Goal: Task Accomplishment & Management: Use online tool/utility

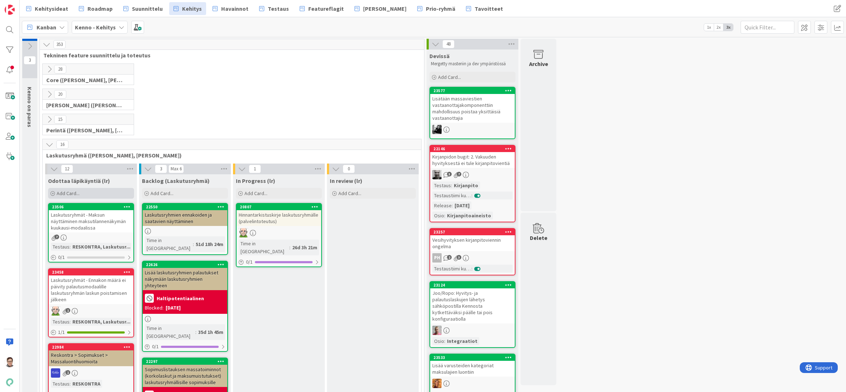
click at [66, 192] on span "Add Card..." at bounding box center [68, 193] width 23 height 6
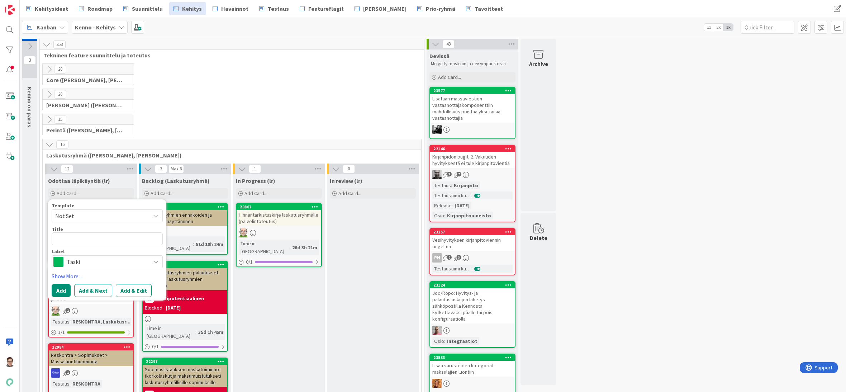
type textarea "x"
type textarea "T"
type textarea "x"
type textarea "Ta"
type textarea "x"
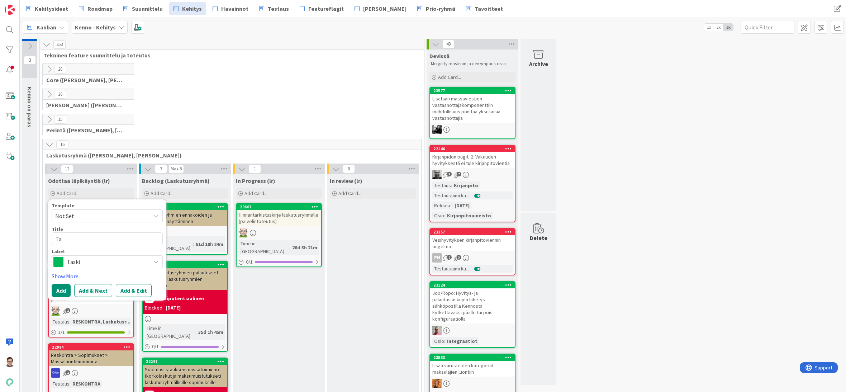
type textarea "Tar"
type textarea "x"
type textarea "Tark"
type textarea "x"
type textarea "Tarki"
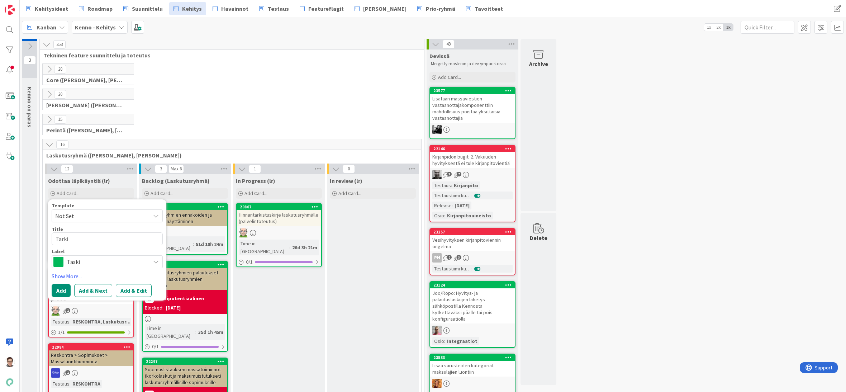
type textarea "x"
type textarea "Tarkis"
type textarea "x"
type textarea "Tarkist"
type textarea "x"
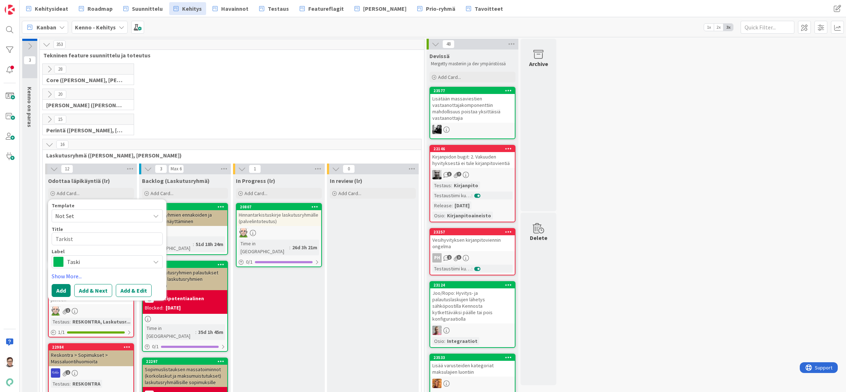
type textarea "Tarkistu"
type textarea "x"
type textarea "Tarkistus"
type textarea "x"
type textarea "Tarkistusk"
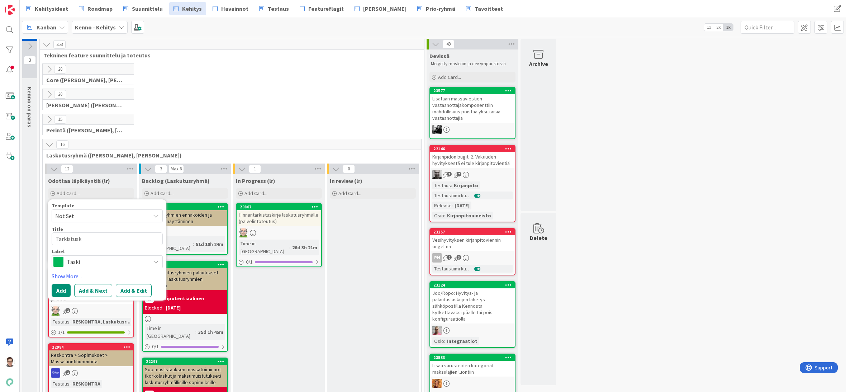
type textarea "x"
type textarea "Tarkistuski"
type textarea "x"
type textarea "Tarkistuskir"
type textarea "x"
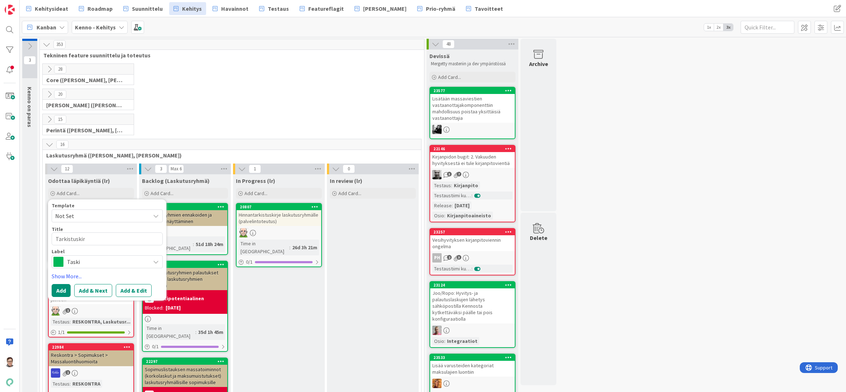
type textarea "Tarkistuskirj"
type textarea "x"
type textarea "Tarkistuskirje"
type textarea "x"
type textarea "Tarkistuskirje:"
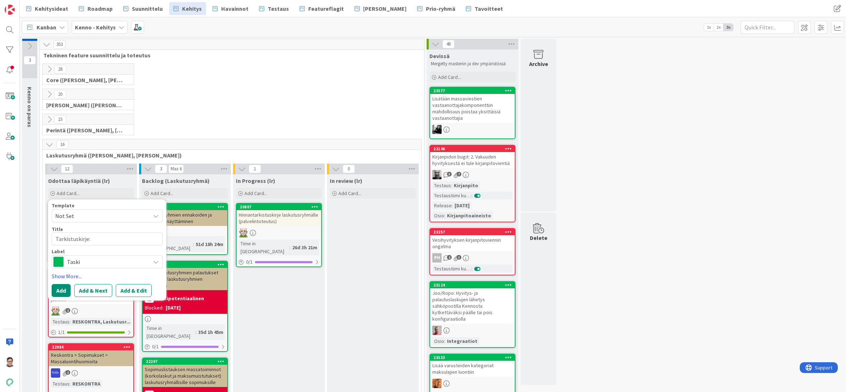
type textarea "x"
type textarea "Tarkistuskirje:"
type textarea "x"
type textarea "Tarkistuskirje: u"
type textarea "x"
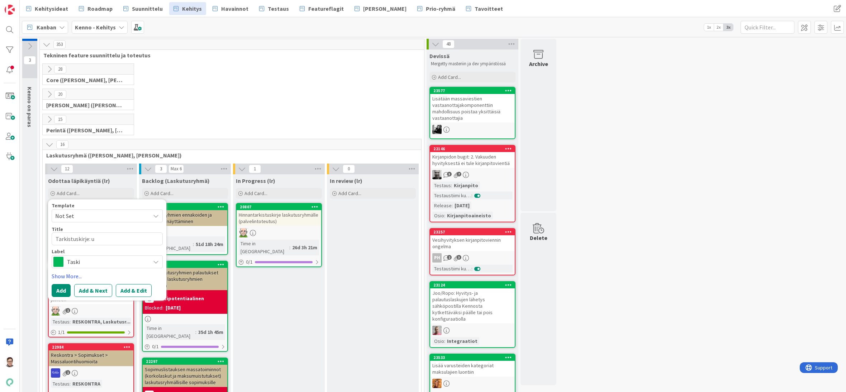
type textarea "Tarkistuskirje: us"
type textarea "x"
type textarea "Tarkistuskirje: use"
type textarea "x"
type textarea "Tarkistuskirje: usem"
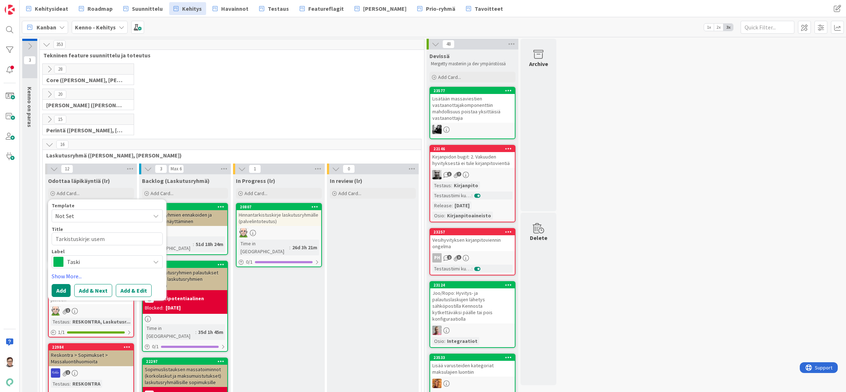
type textarea "x"
type textarea "Tarkistuskirje: usema"
type textarea "x"
type textarea "Tarkistuskirje: usemam"
type textarea "x"
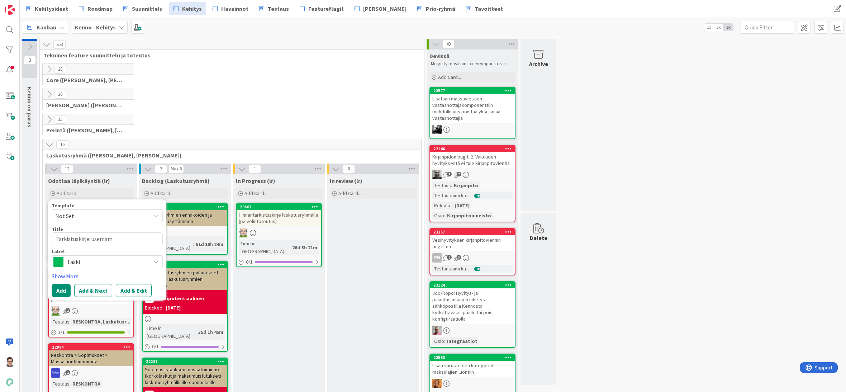
type textarea "Tarkistuskirje: usemama"
type textarea "x"
type textarea "Tarkistuskirje: usemam"
type textarea "x"
type textarea "Tarkistuskirje: usema"
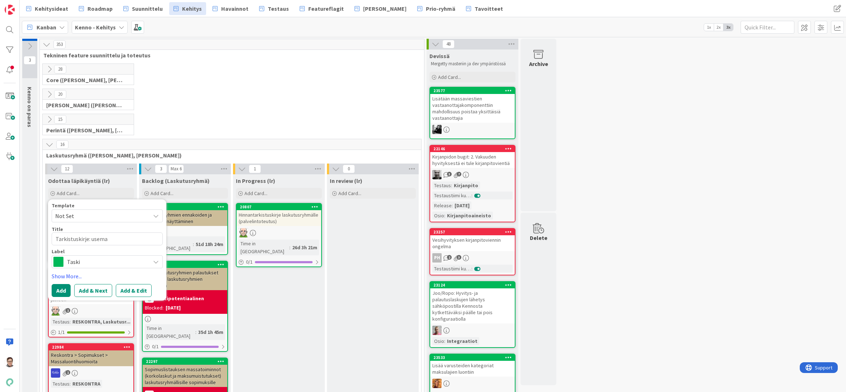
type textarea "x"
type textarea "Tarkistuskirje: usem"
type textarea "x"
type textarea "Tarkistuskirje: use"
type textarea "x"
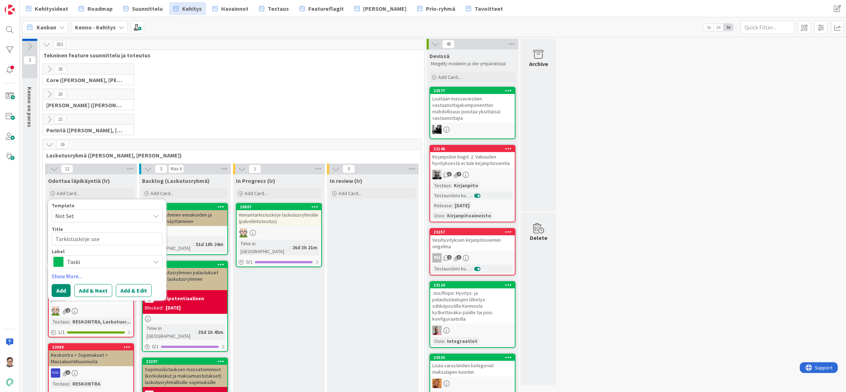
type textarea "Tarkistuskirje: us"
type textarea "x"
type textarea "Tarkistuskirje: u"
type textarea "x"
type textarea "Tarkistuskirje:"
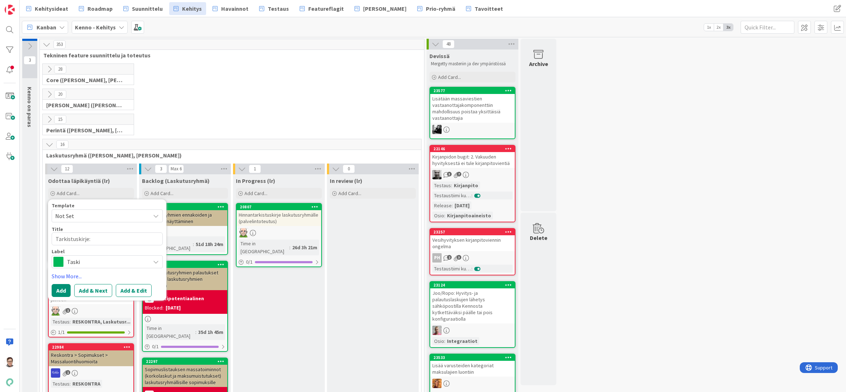
type textarea "x"
type textarea "Tarkistuskirje: k"
type textarea "x"
type textarea "Tarkistuskirje: ka"
type textarea "x"
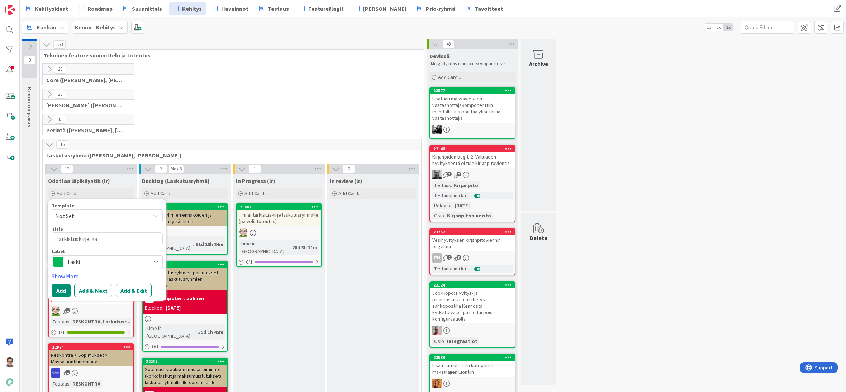
type textarea "Tarkistuskirje: kah"
type textarea "x"
type textarea "Tarkistuskirje: kahde"
type textarea "x"
type textarea "Tarkistuskirje: kahden"
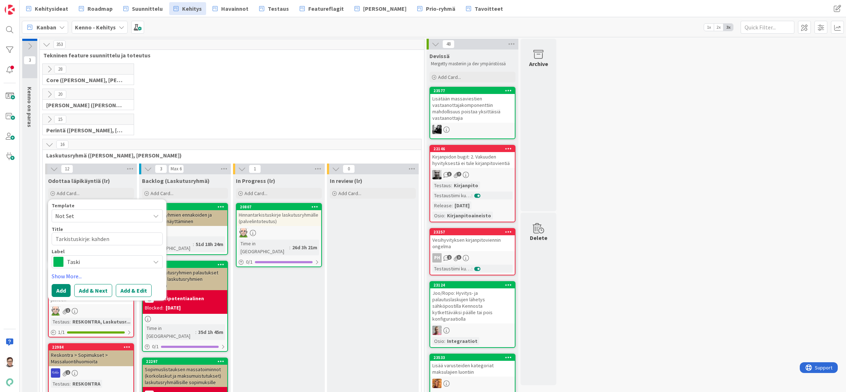
type textarea "x"
type textarea "Tarkistuskirje: kahden"
type textarea "x"
type textarea "Tarkistuskirje: kahden h"
type textarea "x"
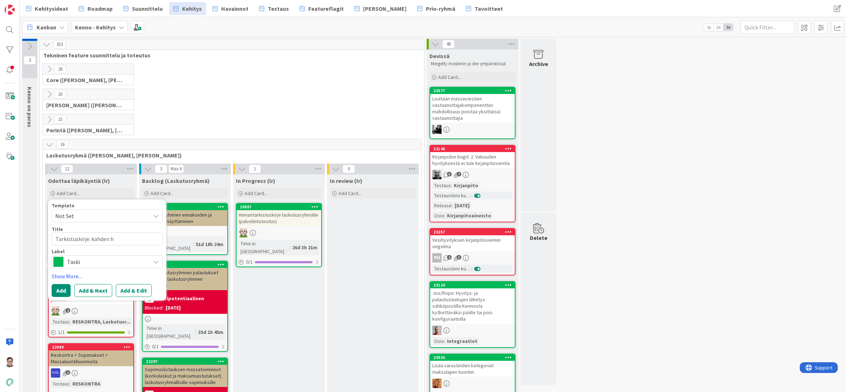
type textarea "Tarkistuskirje: kahden hi"
type textarea "x"
type textarea "Tarkistuskirje: kahden hin"
type textarea "x"
type textarea "Tarkistuskirje: kahden hinn"
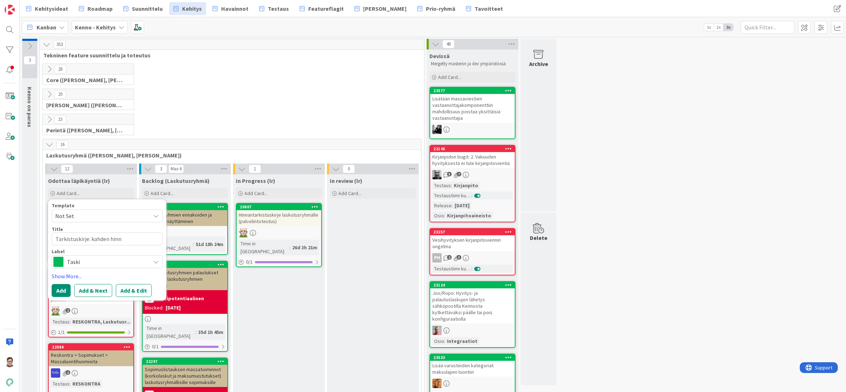
type textarea "x"
type textarea "Tarkistuskirje: kahden hinna"
type textarea "x"
type textarea "Tarkistuskirje: kahden hinnan"
type textarea "x"
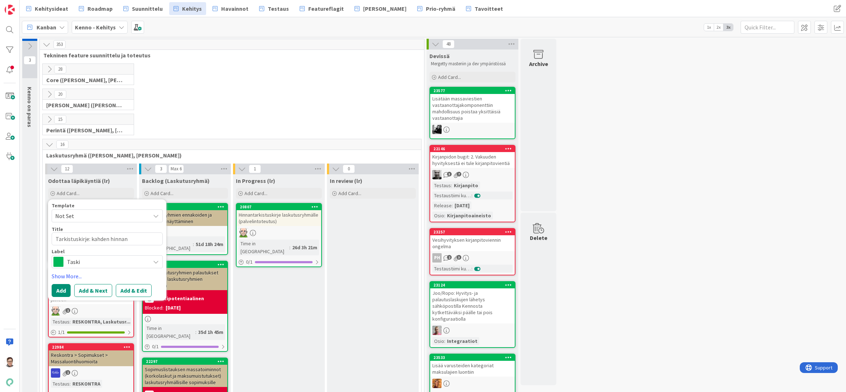
type textarea "Tarkistuskirje: kahden hinnan"
type textarea "x"
type textarea "Tarkistuskirje: kahden hinnan s"
type textarea "x"
type textarea "Tarkistuskirje: kahden hinnan sa"
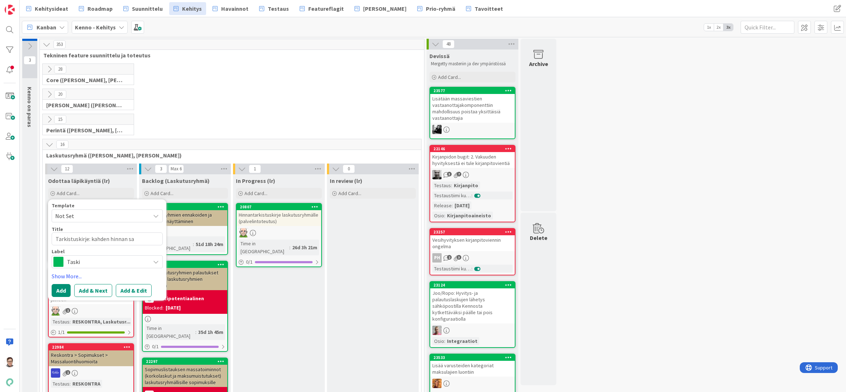
type textarea "x"
type textarea "Tarkistuskirje: kahden hinnan sal"
type textarea "x"
type textarea "Tarkistuskirje: kahden hinnan sall"
type textarea "x"
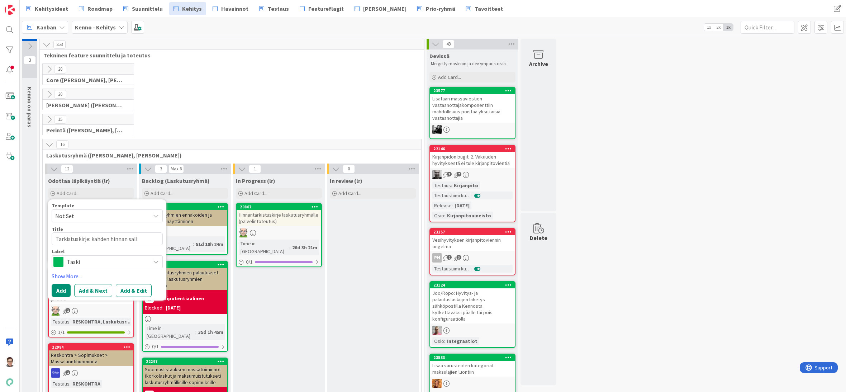
type textarea "Tarkistuskirje: kahden hinnan salli"
type textarea "x"
type textarea "Tarkistuskirje: kahden hinnan sallimi"
type textarea "x"
type textarea "Tarkistuskirje: kahden hinnan sallimin"
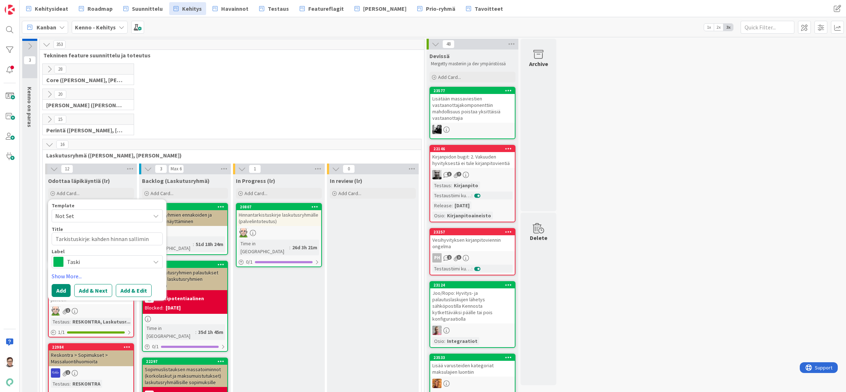
type textarea "x"
type textarea "Tarkistuskirje: kahden hinnan sallimine"
type textarea "x"
type textarea "Tarkistuskirje: kahden hinnan salliminen"
type textarea "x"
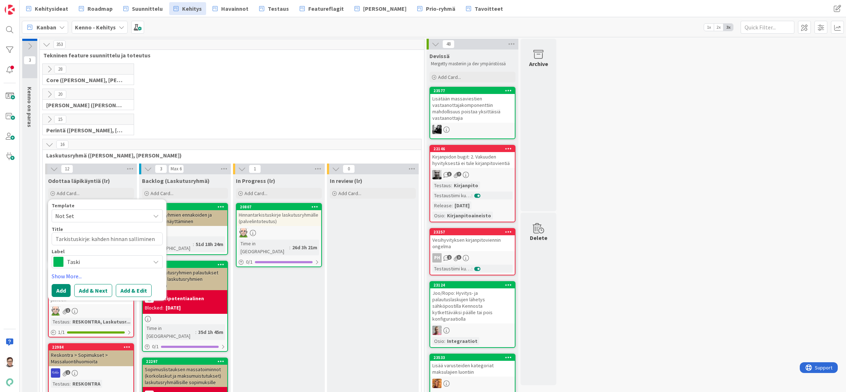
type textarea "Tarkistuskirje: kahden hinnan salliminen"
type textarea "x"
type textarea "Tarkistuskirje: kahden hinnan salliminen t"
type textarea "x"
type textarea "Tarkistuskirje: kahden hinnan salliminen ta"
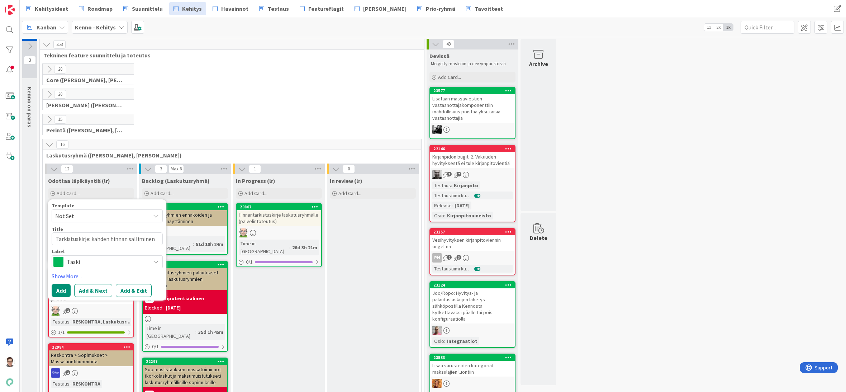
type textarea "x"
type textarea "Tarkistuskirje: kahden hinnan salliminen tar"
type textarea "x"
type textarea "Tarkistuskirje: kahden hinnan salliminen tark"
type textarea "x"
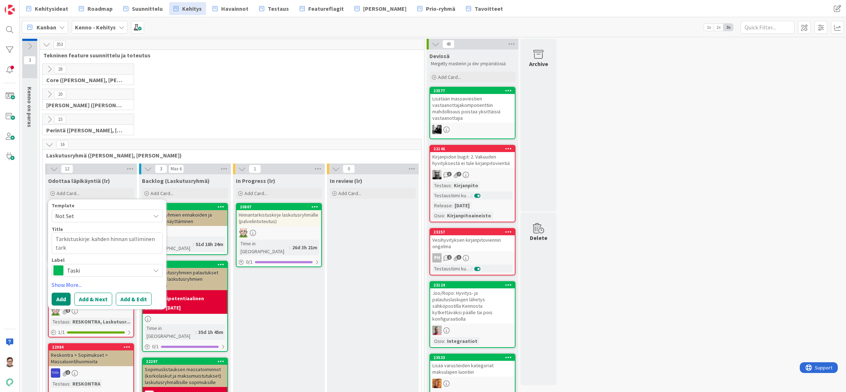
type textarea "Tarkistuskirje: kahden hinnan salliminen tarki"
type textarea "x"
type textarea "Tarkistuskirje: kahden hinnan salliminen tarkis"
type textarea "x"
type textarea "Tarkistuskirje: kahden hinnan salliminen tarkist"
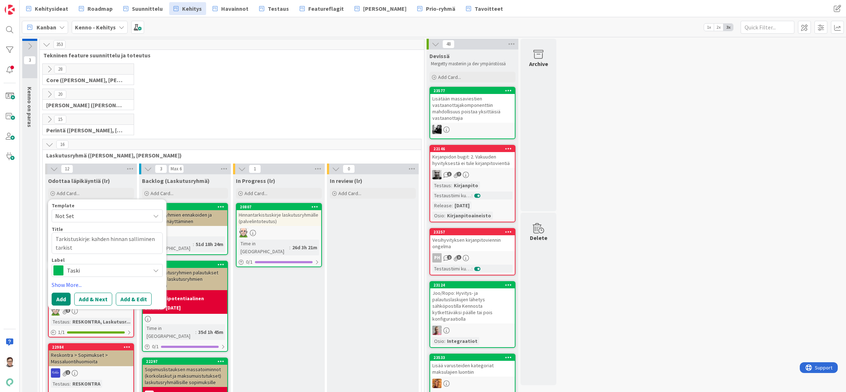
type textarea "x"
type textarea "Tarkistuskirje: kahden hinnan salliminen tarkistus"
type textarea "x"
type textarea "Tarkistuskirje: kahden hinnan salliminen tarkistusk"
type textarea "x"
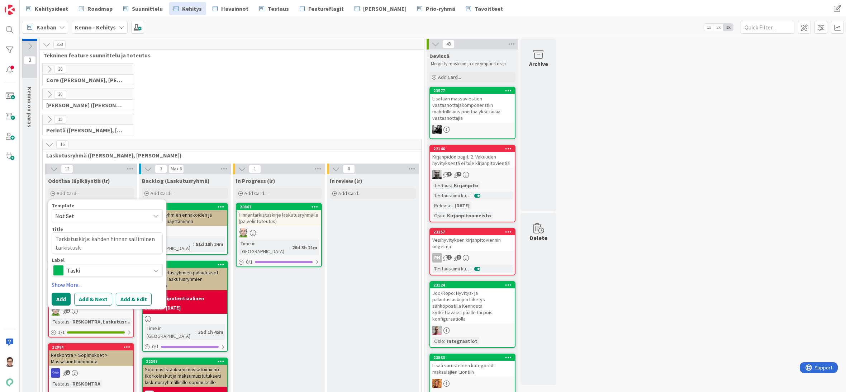
type textarea "Tarkistuskirje: kahden hinnan salliminen tarkistuski"
type textarea "x"
type textarea "Tarkistuskirje: kahden hinnan salliminen tarkistuskir"
type textarea "x"
type textarea "Tarkistuskirje: kahden hinnan salliminen tarkistuskirj"
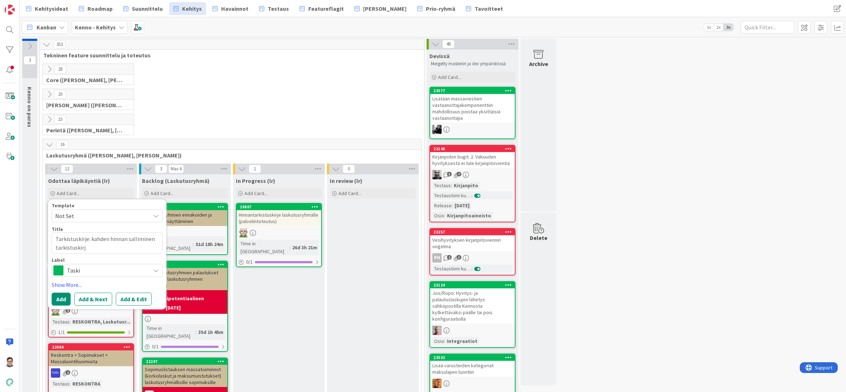
type textarea "x"
type textarea "Tarkistuskirje: kahden hinnan salliminen tarkistuskirje"
type textarea "x"
type textarea "Tarkistuskirje: kahden hinnan salliminen tarkistuskirjee"
type textarea "x"
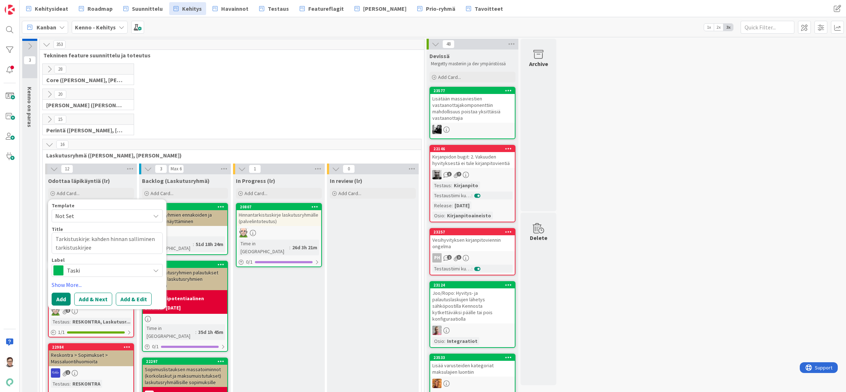
type textarea "Tarkistuskirje: kahden hinnan salliminen tarkistuskirjeen"
type textarea "x"
type textarea "Tarkistuskirje: kahden hinnan salliminen tarkistuskirjeen"
type textarea "x"
type textarea "Tarkistuskirje: kahden hinnan salliminen tarkistuskirjeen a"
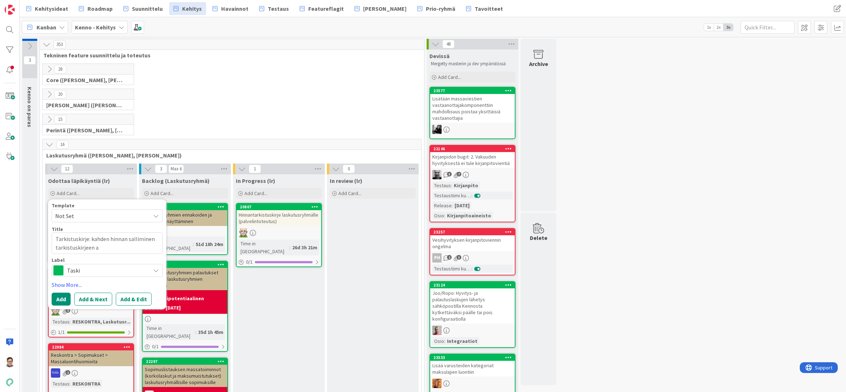
type textarea "x"
type textarea "Tarkistuskirje: kahden hinnan salliminen tarkistuskirjeen ai"
type textarea "x"
type textarea "Tarkistuskirje: kahden hinnan salliminen tarkistuskirjeen aika"
type textarea "x"
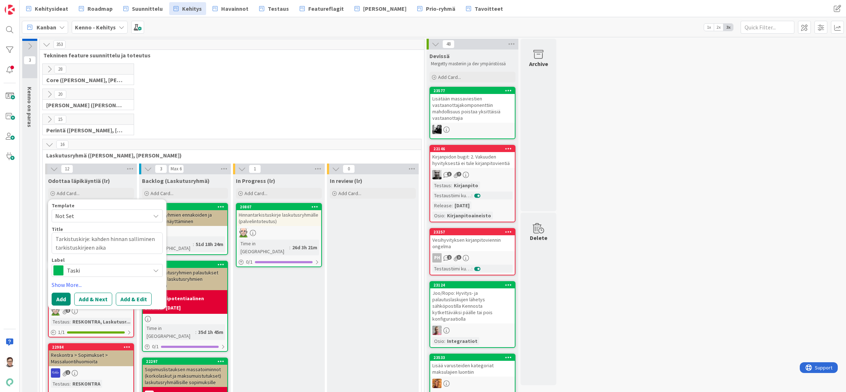
type textarea "Tarkistuskirje: kahden hinnan salliminen tarkistuskirjeen aikaj"
type textarea "x"
type textarea "Tarkistuskirje: kahden hinnan salliminen tarkistuskirjeen aikaja"
type textarea "x"
type textarea "Tarkistuskirje: kahden hinnan salliminen tarkistuskirjeen aikajak"
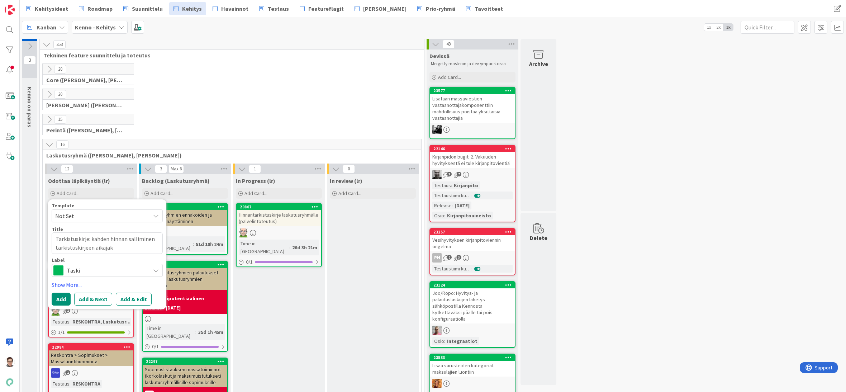
type textarea "x"
type textarea "Tarkistuskirje: kahden hinnan salliminen tarkistuskirjeen aikajaks"
type textarea "x"
type textarea "Tarkistuskirje: kahden hinnan salliminen tarkistuskirjeen aikajakso"
type textarea "x"
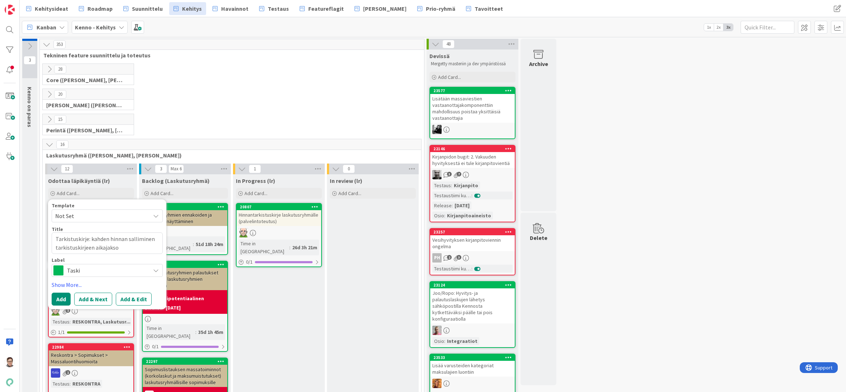
type textarea "Tarkistuskirje: kahden hinnan salliminen tarkistuskirjeen aikajaksol"
type textarea "x"
type textarea "Tarkistuskirje: kahden hinnan salliminen tarkistuskirjeen aikajaksoll"
type textarea "x"
type textarea "Tarkistuskirje: kahden hinnan salliminen tarkistuskirjeen aikajaksolle"
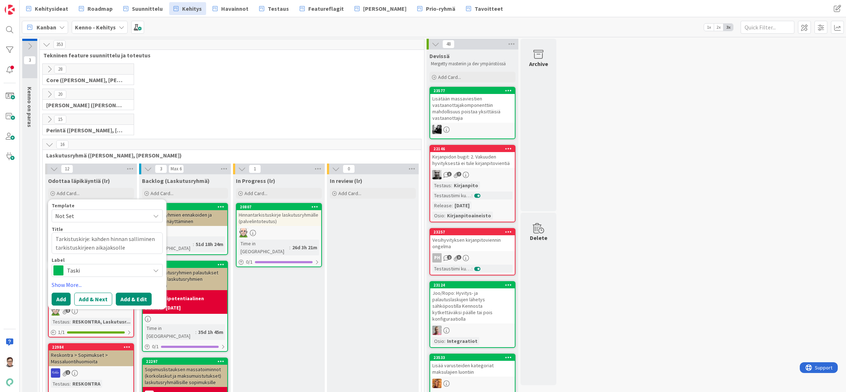
click at [139, 301] on button "Add & Edit" at bounding box center [134, 298] width 36 height 13
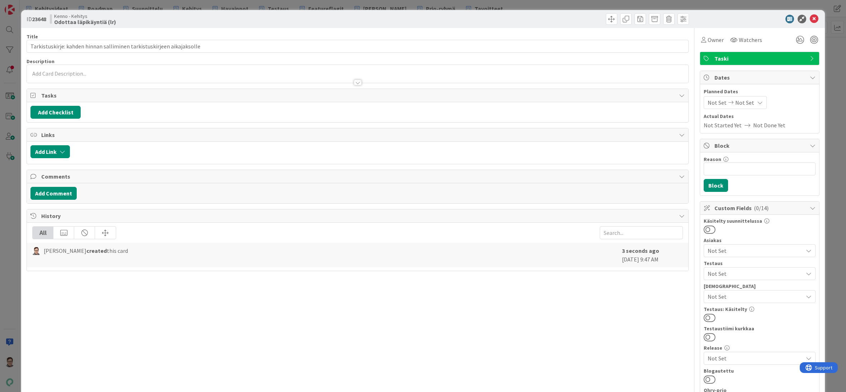
click at [82, 72] on div at bounding box center [357, 74] width 661 height 18
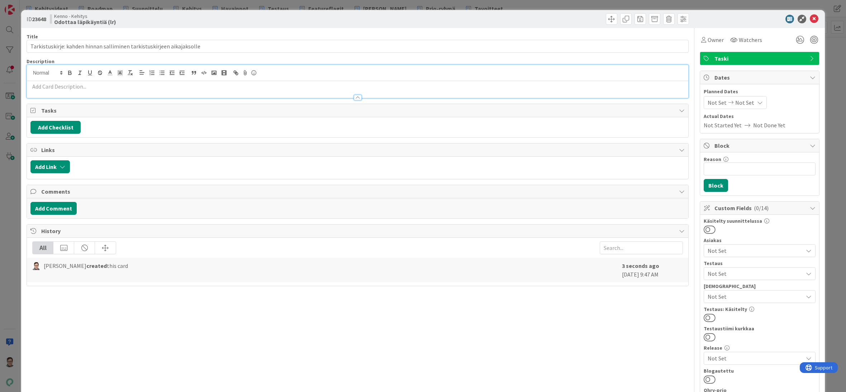
click at [85, 88] on p at bounding box center [357, 86] width 654 height 8
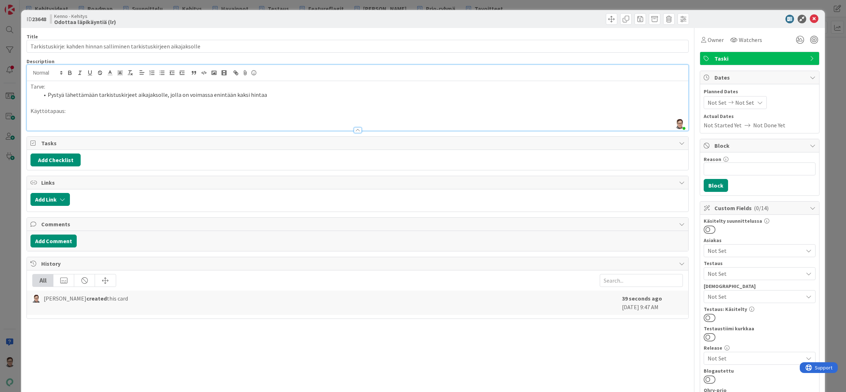
click at [68, 116] on p at bounding box center [357, 119] width 654 height 8
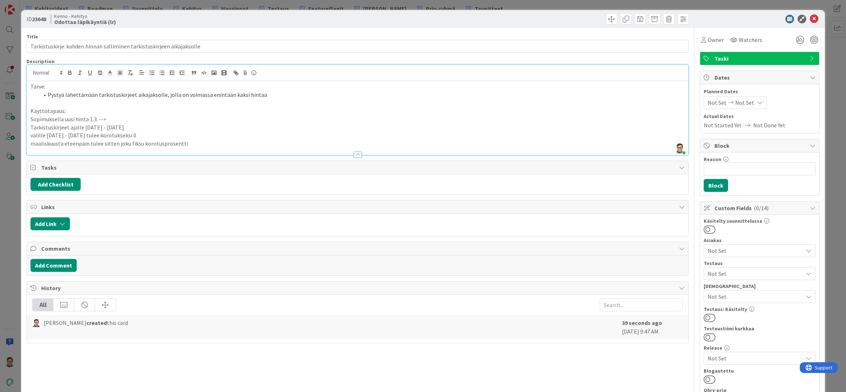
click at [29, 120] on div "Tarve: Pystyä lähettämään tarkistuskirjeet aikajaksolle, jolla on voimassa enin…" at bounding box center [357, 118] width 661 height 74
click at [30, 125] on p "Tarkistuskirjeet ajalle [DATE] - [DATE]" at bounding box center [357, 127] width 654 height 8
click at [86, 128] on li "Tarkistuskirjeet ajalle [DATE] - [DATE]" at bounding box center [361, 127] width 645 height 8
click at [30, 133] on div "Tarve: Pystyä lähettämään tarkistuskirjeet aikajaksolle, jolla on voimassa enin…" at bounding box center [357, 118] width 661 height 74
click at [139, 135] on li "välille [DATE] - [DATE] tulee korotukseksi 0" at bounding box center [361, 135] width 645 height 8
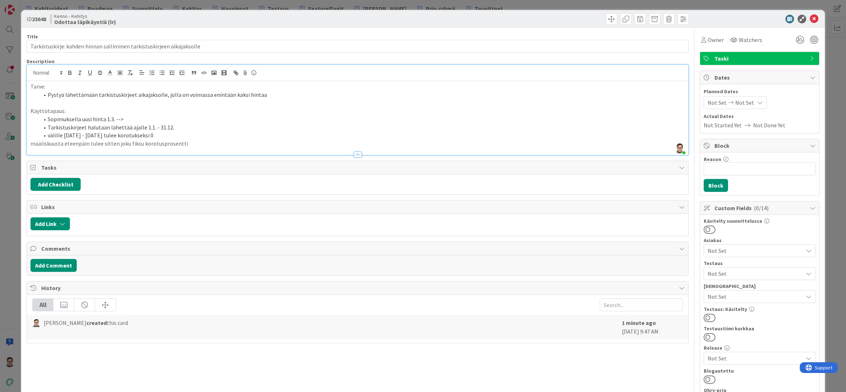
click at [263, 94] on li "Pystyä lähettämään tarkistuskirjeet aikajaksolle, jolla on voimassa enintään ka…" at bounding box center [361, 95] width 645 height 8
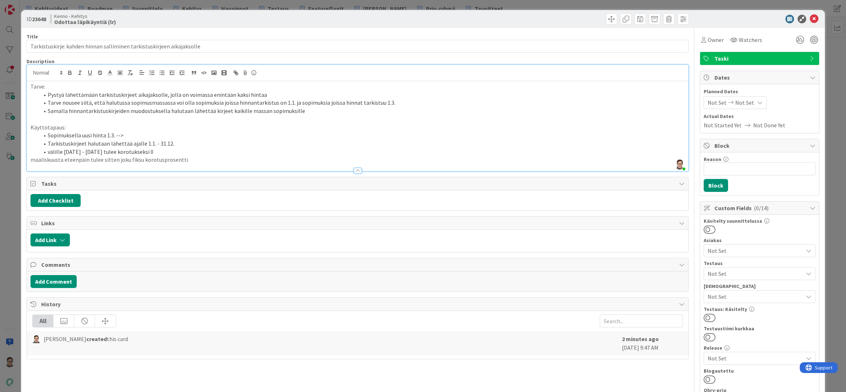
click at [139, 152] on li "välille [DATE] - [DATE] tulee korotukseksi 0" at bounding box center [361, 152] width 645 height 8
drag, startPoint x: 47, startPoint y: 161, endPoint x: 199, endPoint y: 161, distance: 152.3
click at [199, 161] on li "maaliskuusta eteenpäin tulee sitten joku fiksu korotusprosentti" at bounding box center [361, 160] width 645 height 8
drag, startPoint x: 101, startPoint y: 152, endPoint x: 132, endPoint y: 153, distance: 30.8
click at [132, 153] on li "välille [DATE] - [DATE] tulee korotukseksi 0 (% ja €)" at bounding box center [361, 152] width 645 height 8
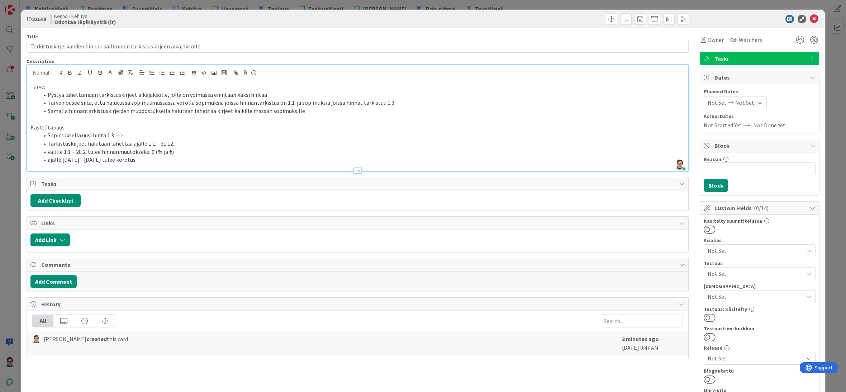
click at [120, 158] on li "ajalle [DATE] - [DATE] tulee korotus" at bounding box center [361, 160] width 645 height 8
drag, startPoint x: 342, startPoint y: 159, endPoint x: 191, endPoint y: 161, distance: 150.5
click at [191, 161] on li "ajalle [DATE] - [DATE] tulee hinnanmuutokseksi prosentit / eurot verrattuna kir…" at bounding box center [361, 160] width 645 height 8
click at [178, 143] on li "Tarkistuskirjeet halutaan lähettää ajalle 1.1. - 31.12." at bounding box center [361, 143] width 645 height 8
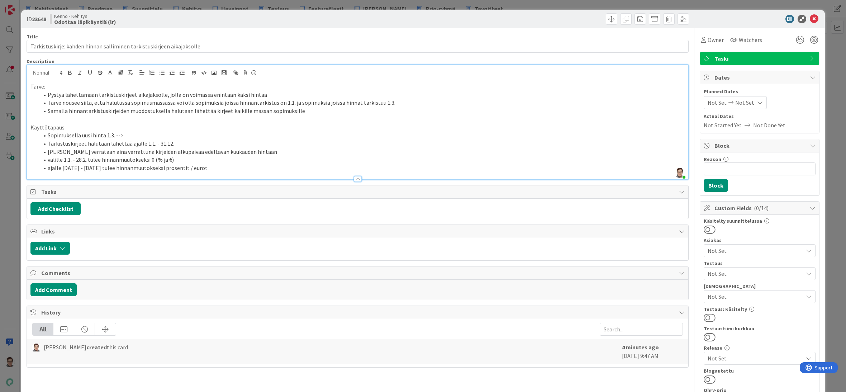
drag, startPoint x: 127, startPoint y: 152, endPoint x: 150, endPoint y: 152, distance: 22.9
click at [128, 152] on li "[PERSON_NAME] verrataan aina verrattuna kirjeiden alkupäivää edeltävän kuukaude…" at bounding box center [361, 152] width 645 height 8
click at [47, 160] on li "välille 1.1. - 28.2. tulee hinnanmuutokseksi 0 (% ja €)" at bounding box center [361, 160] width 645 height 8
click at [48, 168] on li "ajalle [DATE] - [DATE] tulee hinnanmuutokseksi prosentit / eurot" at bounding box center [361, 168] width 645 height 8
click at [208, 168] on li "ajalle [DATE] - [DATE] tulee hinnanmuutokseksi prosentit / eurot" at bounding box center [361, 168] width 645 height 8
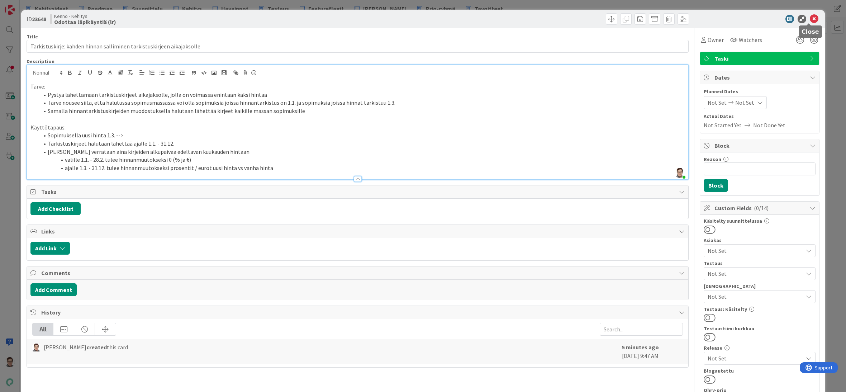
click at [810, 20] on icon at bounding box center [814, 19] width 9 height 9
